Goal: Answer question/provide support

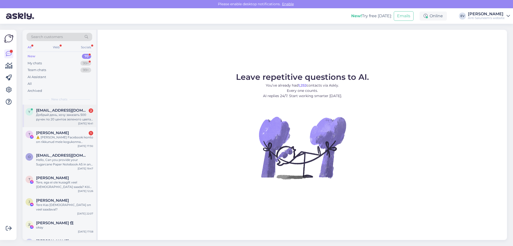
click at [57, 110] on span "[EMAIL_ADDRESS][DOMAIN_NAME]" at bounding box center [62, 110] width 52 height 5
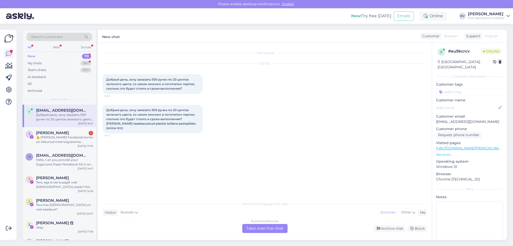
click at [262, 227] on div "Russian to Estonian Take over the chat" at bounding box center [264, 228] width 45 height 9
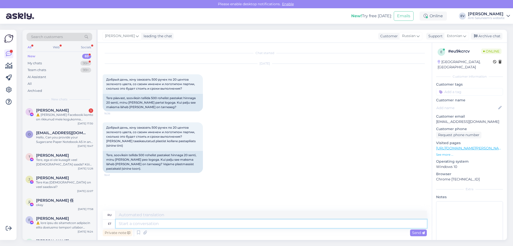
click at [127, 224] on textarea at bounding box center [271, 224] width 311 height 9
type textarea "Tere!"
type textarea "Привет"
type textarea "Tere!"
type textarea "Привет!"
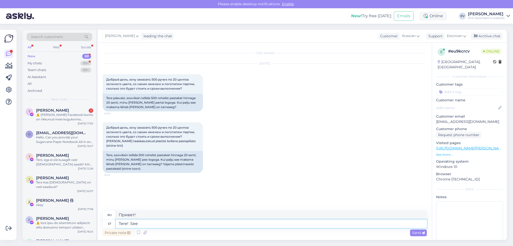
type textarea "Tere! See"
type textarea "Привет! Это"
type textarea "Tere! See läheb m"
type textarea "Привет! Поехали."
type textarea "Tere! See läheb maksma 1"
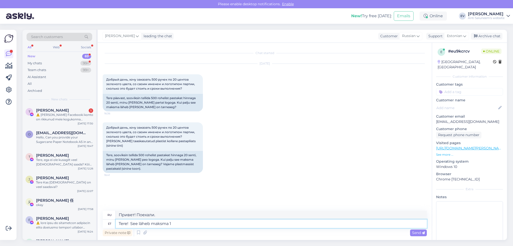
type textarea "Здравствуйте! Это будет стоить"
type textarea "Tere! See läheb maksma 1-värvilise t"
type textarea "Здравствуйте! Это будет стоить 1 цвет."
type textarea "Tere! See läheb maksma 1-värvilise trükiga"
type textarea "Здравствуйте! Вот стоимость одноцветной печати."
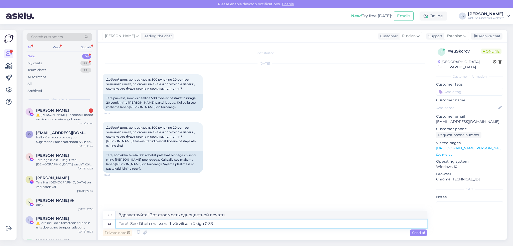
type textarea "Tere! See läheb maksma 1-värvilise trükiga 0.33"
type textarea "Здравствуйте! Стоимость одноцветной печати составит 0.33"
type textarea "Tere! See läheb maksma 1-värvilise trükiga 0.33 €/"
type textarea "Здравствуйте! Стоимость одноцветной печати составит 0.33 евро."
type textarea "Tere! See läheb maksma 1-värvilise trükiga 0.33 €/ tk"
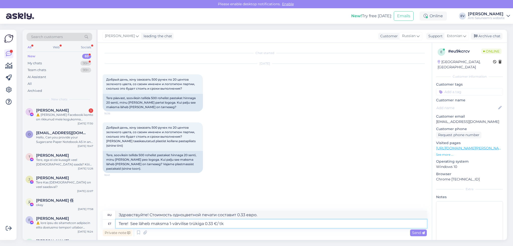
type textarea "Здравствуйте! Стоимость 0.33 евро/шт. с одноцветной печатью."
type textarea "Tere! See läheb maksma 1-värvilise trükiga 0.33 €/ tk + km"
type textarea "Здравствуйте! Стоимость одноцветной печати составит 0.33 евро/шт. + НДС."
type textarea "Tere! See läheb maksma 1-värvilise trükiga 0.33 €/ tk + km."
type textarea "Здравствуйте! Стоимость 0.33 евро/шт. + НДС с одноцветной печатью."
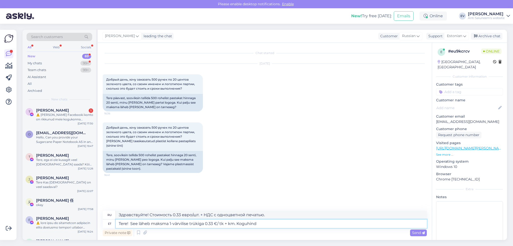
type textarea "Tere! See läheb maksma 1-värvilise trükiga 0.33 €/ tk + km. Koguhind"
type textarea "Здравствуйте! Стоимость 0.33 евро/шт. + НДС с одноцветной печатью. Итого."
type textarea "Tere! See läheb maksma 1-värvilise trükiga 0.33 €/ tk + km. Koguhind 165"
type textarea "Здравствуйте! Стоимость 0.33 евро/шт. + НДС с одноцветной печатью. Итого: 16."
type textarea "Tere! See läheb maksma 1-värvilise trükiga 0.33 €/ tk + km. Koguhind 165"
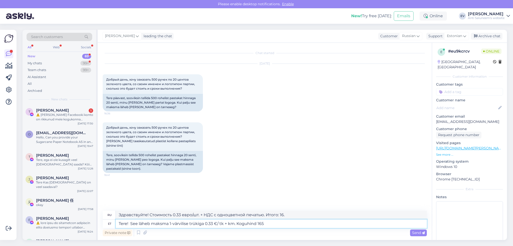
type textarea "Здравствуйте! Стоимость 0.33 евро/шт. + НДС с одноцветной печатью. Итого: 165."
type textarea "Tere! See läheb maksma 1-värvilise trükiga 0.33 €/ tk + km. Koguhind 165 €"
type textarea "Здравствуйте! Стоимость 0.33 евро/шт. + НДС с одноцветной печатью. Итого 165 ев…"
type textarea "Tere! See läheb maksma 1-värvilise trükiga 0.33 €/ tk + km. Koguhind 165 € + km"
type textarea "Здравствуйте! Стоимость 0.33 евро/шт. + НДС с одноцветной печатью. Итого 165 ев…"
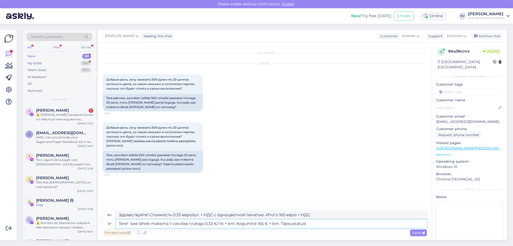
type textarea "Tere! See läheb maksma 1-värvilise trükiga 0.33 €/ tk + km. Koguhind 165 € + km…"
type textarea "Здравствуйте! Стоимость 0.33 евро/шт. + НДС с одноцветной печатью. Итого 165 ев…"
type textarea "Tere! See läheb maksma 1-värvilise trükiga 0.33 €/ tk + km. Koguhind 165 € + km…"
type textarea "Здравствуйте! Стоимость 0.33 евро/шт. + НДС с одноцветной печатью. Итого 165 ев…"
type textarea "Tere! See läheb maksma 1-värvilise trükiga 0.33 €/ tk + km. Koguhind 165 € + km…"
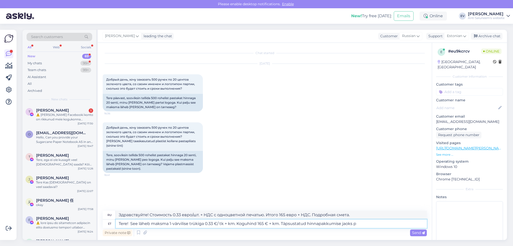
type textarea "Здравствуйте! Стоимость 0.33 евро/шт. + НДС с одноцветной печатью. Итого 165 ев…"
type textarea "Tere! See läheb maksma 1-värvilise trükiga 0.33 €/ tk + km. Koguhind 165 € + km…"
type textarea "Здравствуйте! Стоимость 0.33 евро/шт. + НДС с одноцветной печатью. Итого 165 ев…"
type textarea "Tere! See läheb maksma 1-värvilise trükiga 0.33 €/ tk + km. Koguhind 165 € + km…"
type textarea "Здравствуйте! Стоимость 0.33 евро/шт. + НДС с одноцветной печатью. Итого 165 ев…"
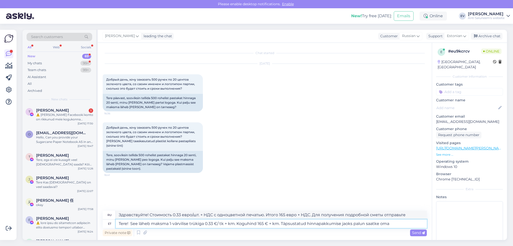
type textarea "Tere! See läheb maksma 1-värvilise trükiga 0.33 €/ tk + km. Koguhind 165 € + km…"
type textarea "Здравствуйте! Стоимость 0.33 евро/шт. + НДС с одноцветной печатью. Итого 165 ев…"
type textarea "Tere! See läheb maksma 1-värvilise trükiga 0.33 €/ tk + km. Koguhind 165 € + km…"
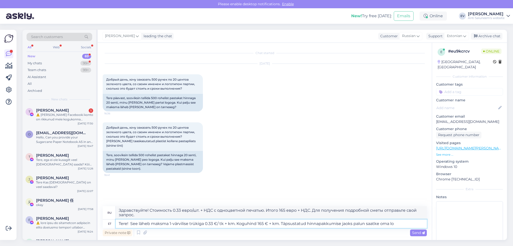
type textarea "Здравствуйте! Стоимость 0.33 евро/шт. + НДС с одноцветной печатью. Итого 165 ев…"
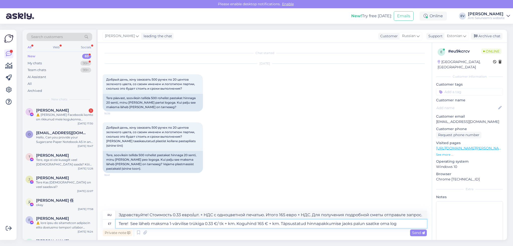
type textarea "Tere! See läheb maksma 1-värvilise trükiga 0.33 €/ tk + km. Koguhind 165 € + km…"
type textarea "Здравствуйте! Стоимость печати в один цвет составляет 0.33 евро/шт. + НДС. Итог…"
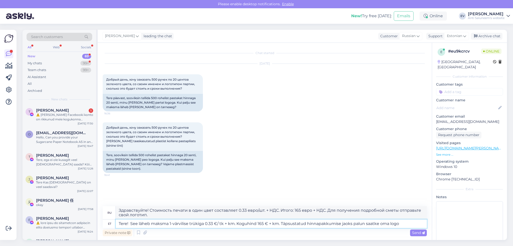
type textarea "Tere! See läheb maksma 1-värvilise trükiga 0.33 €/ tk + km. Koguhind 165 € + km…"
type textarea "Здравствуйте! Стоимость 0.33 евро/шт. + НДС с одноцветной печатью. Итого 165 ев…"
type textarea "Tere! See läheb maksma 1-värvilise trükiga 0.33 €/ tk + km. Koguhind 165 € + km…"
type textarea "Здравствуйте! Стоимость 0.33 евро/шт. + НДС с одноцветной печатью. Итого 165 ев…"
type textarea "Tere! See läheb maksma 1-värvilise trükiga 0.33 €/ tk + km. Koguhind 165 € + km…"
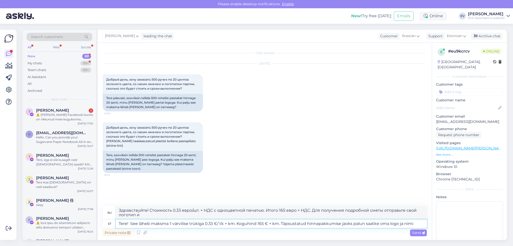
type textarea "Здравствуйте! Стоимость 0.33 евро/шт. + НДС с одноцветной печатью. Итого 165 ев…"
type textarea "Tere! See läheb maksma 1-värvilise trükiga 0.33 €/ tk + km. Koguhind 165 € + km…"
type textarea "Здравствуйте! Стоимость одноцветной печати — 0.33 евро/шт. + НДС. Итого: 165 ев…"
type textarea "Tere! See läheb maksma 1-värvilise trükiga 0.33 €/ tk + km. Koguhind 165 € + km…"
type textarea "Здравствуйте! Стоимость 0.33 евро/шт. + НДС с одноцветной печатью. Итого 165 ев…"
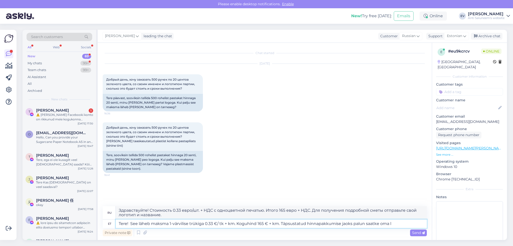
type textarea "Tere! See läheb maksma 1-värvilise trükiga 0.33 €/ tk + km. Koguhind 165 € + km…"
type textarea "Здравствуйте! Стоимость 0.33 евро/шт. + НДС с одноцветной печатью. Итого 165 ев…"
type textarea "Tere! See läheb maksma 1-värvilise trükiga 0.33 €/ tk + km. Koguhind 165 € + km…"
type textarea "Здравствуйте! Стоимость 0.33 евро/шт. + НДС с одноцветной печатью. Итого 165 ев…"
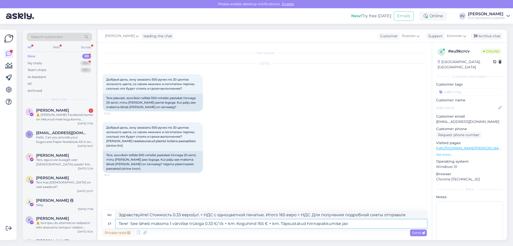
type textarea "Tere! See läheb maksma 1-värvilise trükiga 0.33 €/ tk + km. Koguhind 165 € + km…"
type textarea "Здравствуйте! Стоимость 0.33 евро/шт. + НДС с одноцветной печатью. Итого 165 ев…"
type textarea "Tere! See läheb maksma 1-värvilise trükiga 0.33 €/ tk + km. Koguhind 165 € + km…"
type textarea "Здравствуйте! Стоимость 0.33 евро/шт. + НДС с одноцветной печатью. Итого 165 ев…"
type textarea "Tere! See läheb maksma 1-värvilise trükiga 0.33 €/ tk + km. Koguhind 165 € + km…"
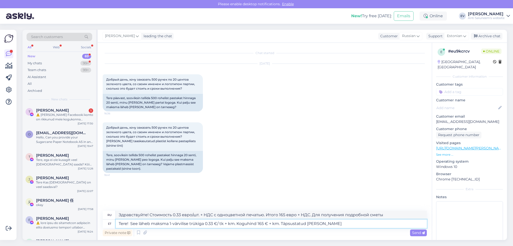
type textarea "Здравствуйте! Стоимость 0.33 евро/шт. + НДС с одноцветной печатью. Итого 165 ев…"
type textarea "Tere! See läheb maksma 1-värvilise trükiga 0.33 €/ tk + km. Koguhind 165 € + km…"
type textarea "Здравствуйте! Стоимость 0.33 евро/шт. + НДС с одноцветной печатью. Итого 165 ев…"
type textarea "Tere! See läheb maksma 1-värvilise trükiga 0.33 €/ tk + km. Koguhind 165 € + km."
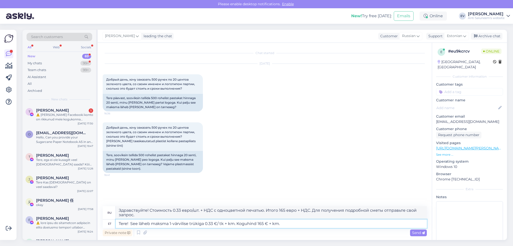
type textarea "Здравствуйте! Стоимость 0.33 евро/шт. + НДС с одноцветной печатью. Итого 165 ев…"
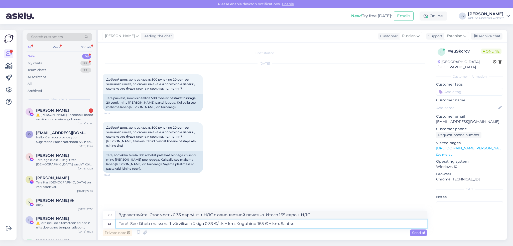
type textarea "Tere! See läheb maksma 1-värvilise trükiga 0.33 €/ tk + km. Koguhind 165 € + km…"
type textarea "Здравствуйте! Стоимость 0.33 евро/шт. + НДС с одноцветной печатью. Итого 165 ев…"
type textarea "Tere! See läheb maksma 1-värvilise trükiga 0.33 €/ tk + km. Koguhind 165 € + km…"
type textarea "Здравствуйте! Стоимость 0.33 евро/шт. + НДС с одноцветной печатью. Итого 165 ев…"
type textarea "Tere! See läheb maksma 1-värvilise trükiga 0.33 €/ tk + km. Koguhind 165 € + km…"
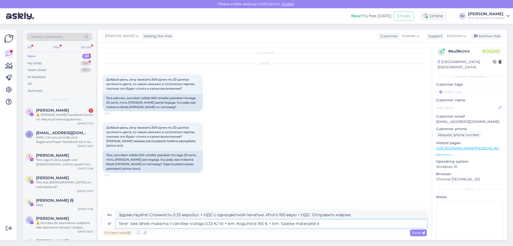
type textarea "Здравствуйте! Стоимость 0.33 евро/шт. + НДС с одноцветной печатью. Итого 165 ев…"
type textarea "Tere! See läheb maksma 1-värvilise trükiga 0.33 €/ tk + km. Koguhind 165 € + km…"
type textarea "Здравствуйте! Стоимость одноцветной печати — 0.33 евро/шт. + НДС. Итого: 165 ев…"
type textarea "Tere! See läheb maksma 1-värvilise trükiga 0.33 €/ tk + km. Koguhind 165 € + km…"
type textarea "Здравствуйте! Стоимость печати в один цвет — 0.33 евро/шт. + НДС. Итого: 165 ев…"
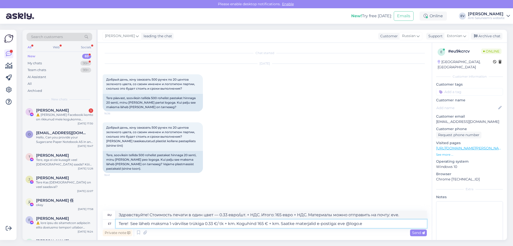
type textarea "Tere! See läheb maksma 1-värvilise trükiga 0.33 €/ tk + km. Koguhind 165 € + km…"
type textarea "Здравствуйте! Стоимость печати в один цвет — 0.33 евро/шт. + НДС. Итого: 165 ев…"
type textarea "Tere! See läheb maksma 1-värvilise trükiga 0.33 €/ tk + km. Koguhind 165 € + km…"
type textarea "Здравствуйте! Стоимость печати в один цвет составляет 0.33 евро/шт. + НДС. Итог…"
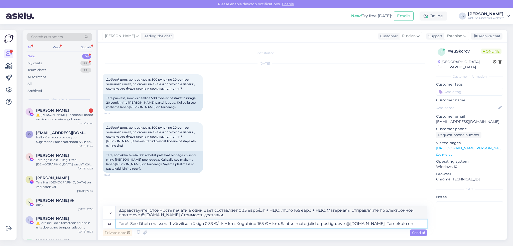
type textarea "Tere! See läheb maksma 1-värvilise trükiga 0.33 €/ tk + km. Koguhind 165 € + km…"
type textarea "Здравствуйте! Стоимость одноцветной печати — 0.33 евро/шт. + НДС. Итого: 165 ев…"
type textarea "Tere! See läheb maksma 1-värvilise trükiga 0.33 €/ tk + km. Koguhind 165 € + km…"
type textarea "Здравствуйте! Стоимость печати в один цвет 0.33 евро/шт. + НДС. Итого: 165 евро…"
type textarea "Tere! See läheb maksma 1-värvilise trükiga 0.33 €/ tk + km. Koguhind 165 € + km…"
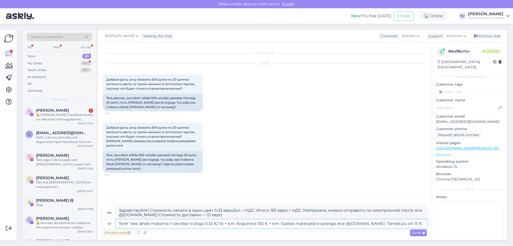
type textarea "Здравствуйте! Стоимость печати в один цвет — 0.33 евро/шт. + НДС. Итого: 165 ев…"
type textarea "Tere! See läheb maksma 1-värvilise trükiga 0.33 €/ tk + km. Koguhind 165 € + km…"
type textarea "Здравствуйте! Стоимость 0.33 €/шт. + НДС с одноцветной печатью. Итого 165 € + Н…"
type textarea "Tere! See läheb maksma 1-värvilise trükiga 0.33 €/ tk + km. Koguhind 165 € + km…"
type textarea "Здравствуйте! Стоимость печати в один цвет — 0.33 евро/шт. + НДС. Итого: 165 ев…"
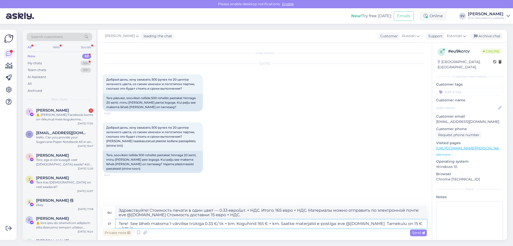
type textarea "Tere! See läheb maksma 1-värvilise trükiga 0.33 €/ tk + km. Koguhind 165 € + km…"
type textarea "Здравствуйте! Стоимость печати в один цвет составляет 0.33 евро/шт. + НДС. Итог…"
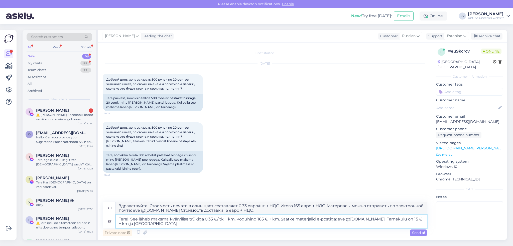
type textarea "Tere! See läheb maksma 1-värvilise trükiga 0.33 €/ tk + km. Koguhind 165 € + km…"
type textarea "Здравствуйте! Стоимость печати в один цвет — 0.33 евро/шт. + НДС. Итого: 165 ев…"
type textarea "Tere! See läheb maksma 1-värvilise trükiga 0.33 €/ tk + km. Koguhind 165 € + km…"
type textarea "Здравствуйте! Стоимость 0.33 евро/шт. + НДС с одноцветной печатью. Итого 165 ев…"
type textarea "Tere! See läheb maksma 1-värvilise trükiga 0.33 €/ tk + km. Koguhind 165 € + km…"
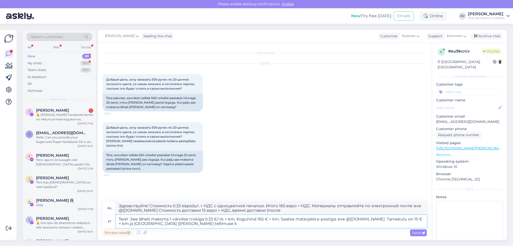
type textarea "Здравствуйте! Стоимость 0.33 евро/шт. + НДС с одноцветной печатью. Итого 165 ев…"
type textarea "Tere! See läheb maksma 1-värvilise trükiga 0.33 €/ tk + km. Koguhind 165 € + km…"
type textarea "Здравствуйте! Стоимость 0.33 евро/шт. + НДС с одноцветной печатью. Итого 165 ев…"
type textarea "Tere! See läheb maksma 1-värvilise trükiga 0.33 €/ tk + km. Koguhind 165 € + km…"
type textarea "Здравствуйте! Стоимость 0.33 евро/шт. + НДС с одноцветной печатью. Итого 165 ев…"
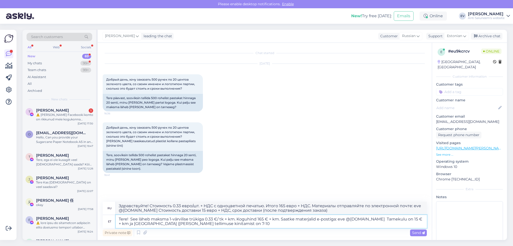
type textarea "Tere! See läheb maksma 1-värvilise trükiga 0.33 €/ tk + km. Koguhind 165 € + km…"
type textarea "Здравствуйте! Стоимость печати в один цвет составляет 0.33 евро/шт. + НДС. Итог…"
type textarea "Tere! See läheb maksma 1-värvilise trükiga 0.33 €/ tk + km. Koguhind 165 € + km…"
type textarea "Здравствуйте! Стоимость 0.33 €/шт. + НДС с одноцветной печатью. Итого 165 € + Н…"
type textarea "Tere! See läheb maksma 1-värvilise trükiga 0.33 €/ tk + km. Koguhind 165 € + km…"
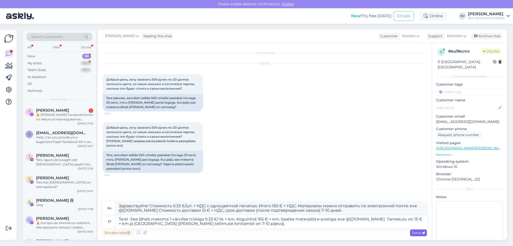
click at [420, 230] on div "Send" at bounding box center [418, 233] width 17 height 7
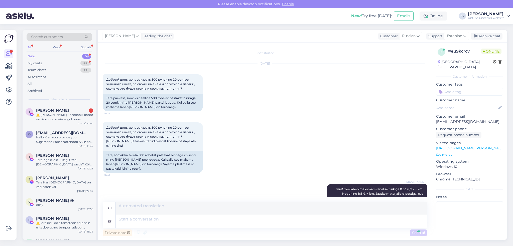
scroll to position [29, 0]
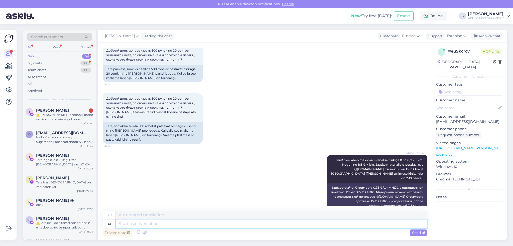
click at [169, 225] on textarea at bounding box center [271, 224] width 311 height 9
paste textarea "[URL][DOMAIN_NAME][PERSON_NAME]"
type textarea "[URL][DOMAIN_NAME][PERSON_NAME]"
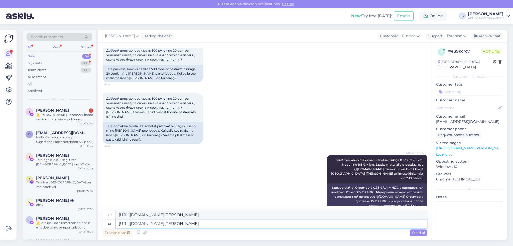
drag, startPoint x: 271, startPoint y: 225, endPoint x: 89, endPoint y: 213, distance: 181.9
click at [97, 223] on div "Search customers All Web Socials New 69 My chats 99+ Team chats 99+ AI Assistan…" at bounding box center [265, 135] width 484 height 210
click at [130, 225] on textarea at bounding box center [271, 224] width 311 height 9
paste textarea "[URL][DOMAIN_NAME][PERSON_NAME]"
type textarea "[URL][DOMAIN_NAME][PERSON_NAME]"
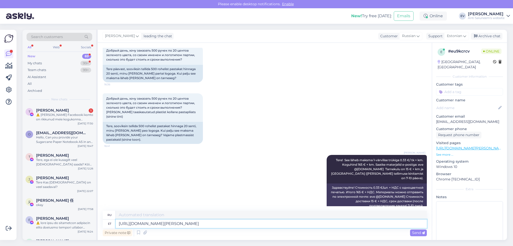
type textarea "[URL][DOMAIN_NAME][PERSON_NAME]"
click at [414, 232] on span "Send" at bounding box center [418, 233] width 13 height 5
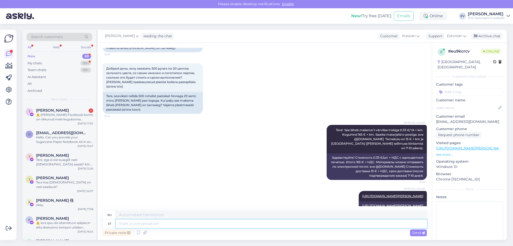
click at [135, 224] on textarea at bounding box center [271, 224] width 311 height 9
